Goal: Find specific page/section

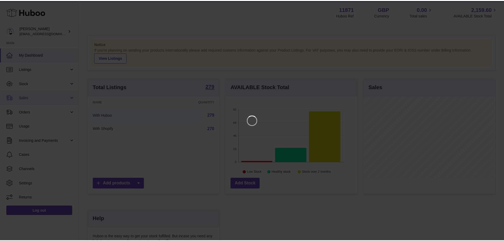
scroll to position [83, 133]
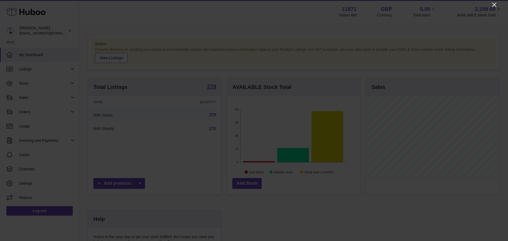
click at [493, 6] on icon "Close" at bounding box center [494, 5] width 6 height 6
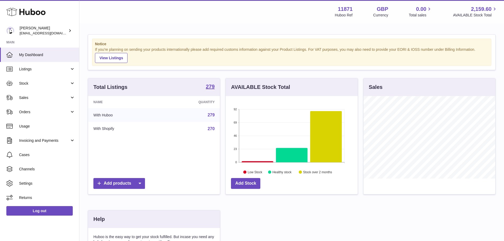
scroll to position [264658, 264609]
click at [14, 72] on link "Listings" at bounding box center [39, 69] width 79 height 14
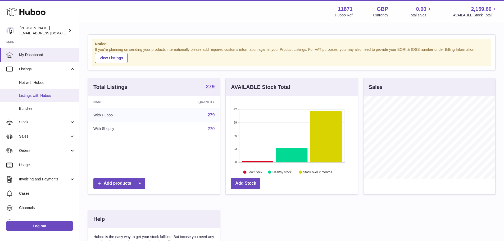
click at [27, 97] on span "Listings with Huboo" at bounding box center [47, 95] width 56 height 5
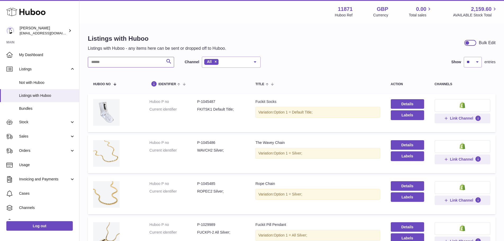
click at [122, 63] on input "text" at bounding box center [131, 62] width 86 height 11
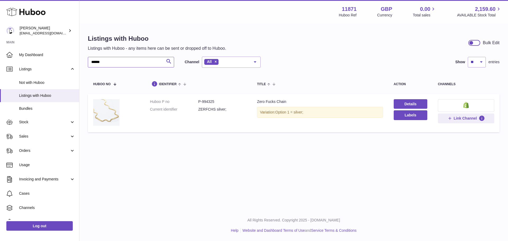
type input "******"
drag, startPoint x: 228, startPoint y: 111, endPoint x: 195, endPoint y: 98, distance: 36.0
click at [195, 98] on td "Huboo P no P-994325 Current identifier ZERFCHS silver;" at bounding box center [198, 113] width 107 height 38
click at [191, 92] on div at bounding box center [191, 92] width 0 height 0
